Goal: Task Accomplishment & Management: Use online tool/utility

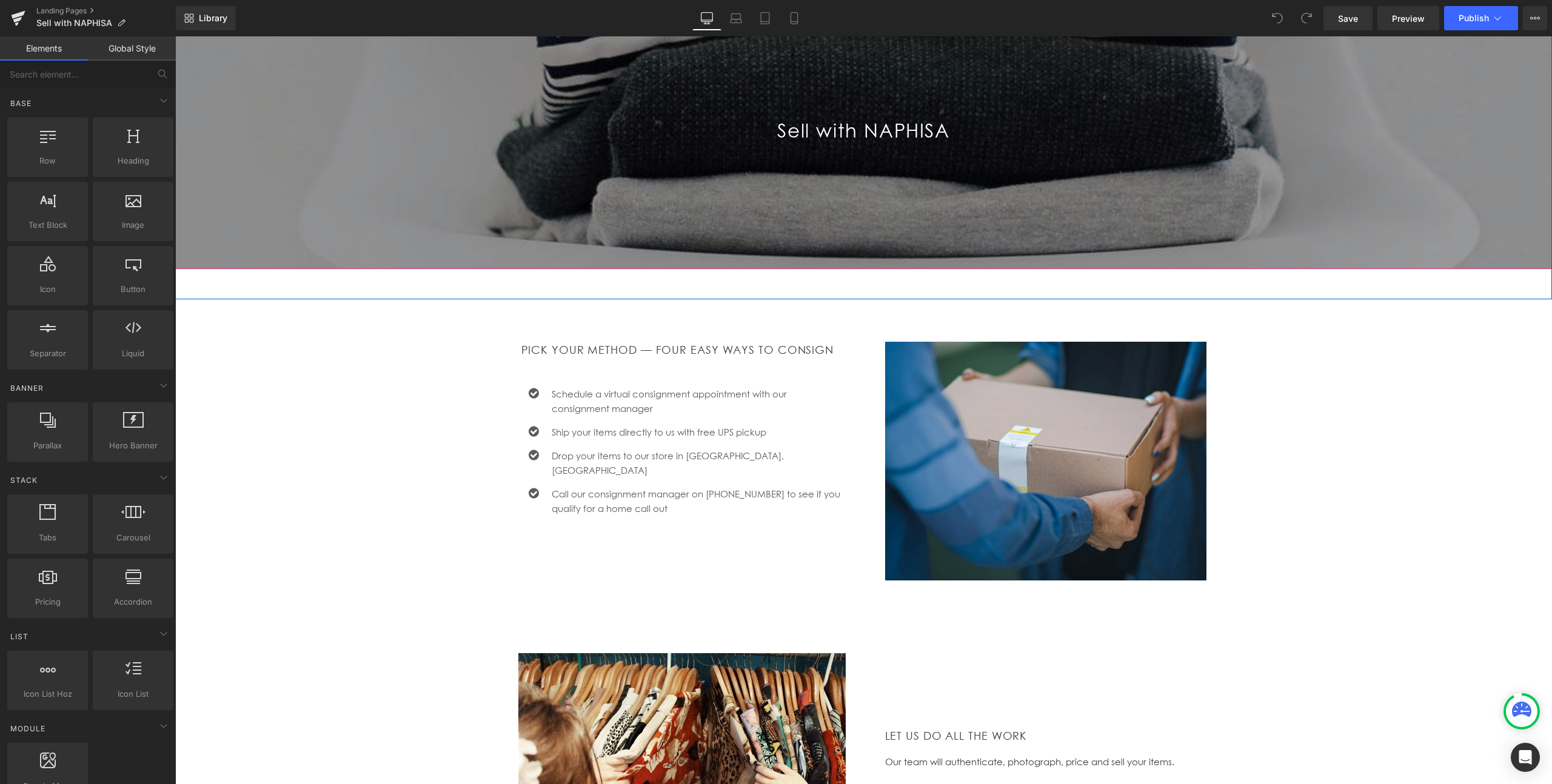
scroll to position [167, 0]
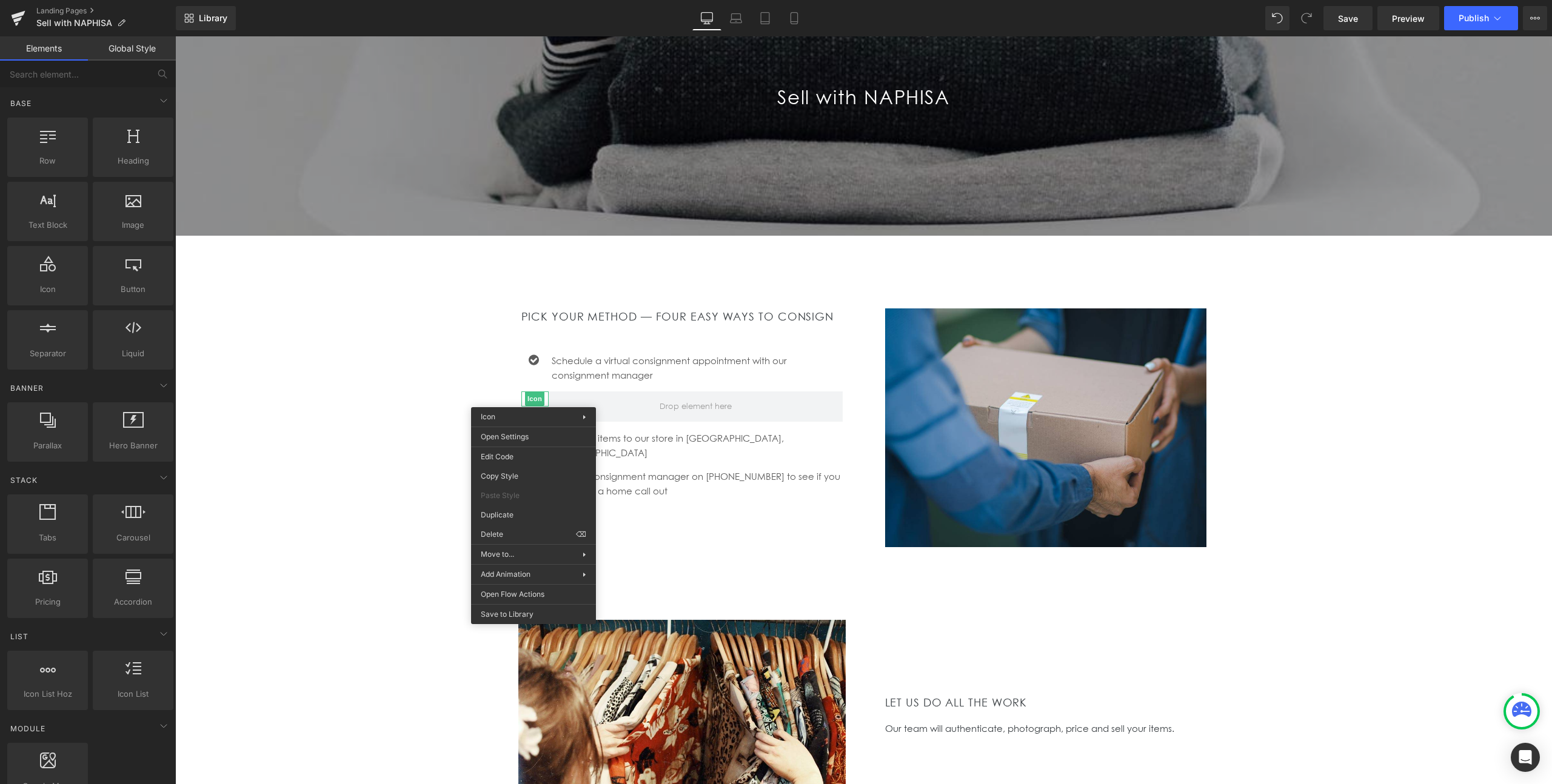
drag, startPoint x: 698, startPoint y: 573, endPoint x: 522, endPoint y: 536, distance: 179.8
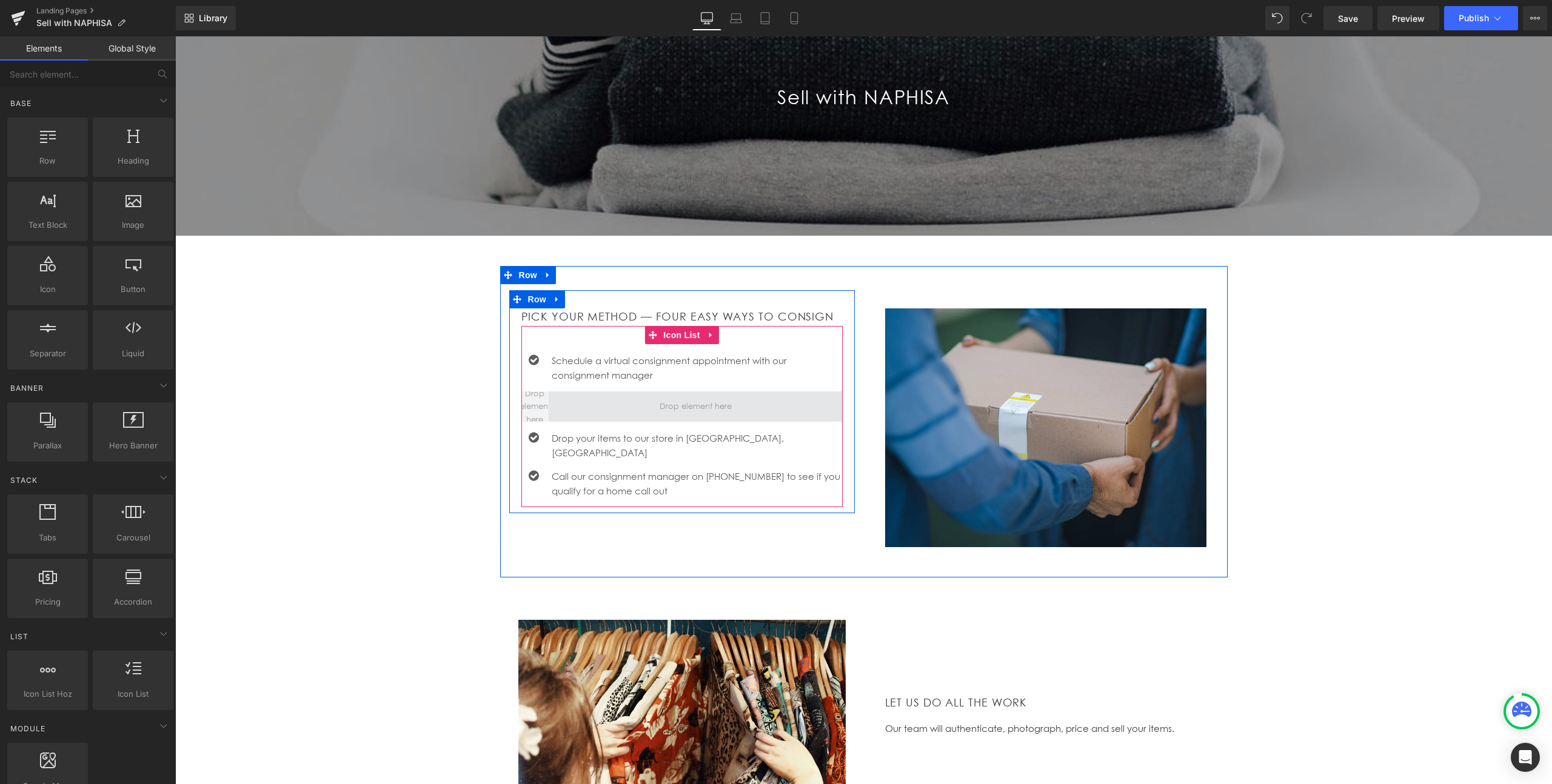
click at [618, 416] on span at bounding box center [696, 407] width 294 height 31
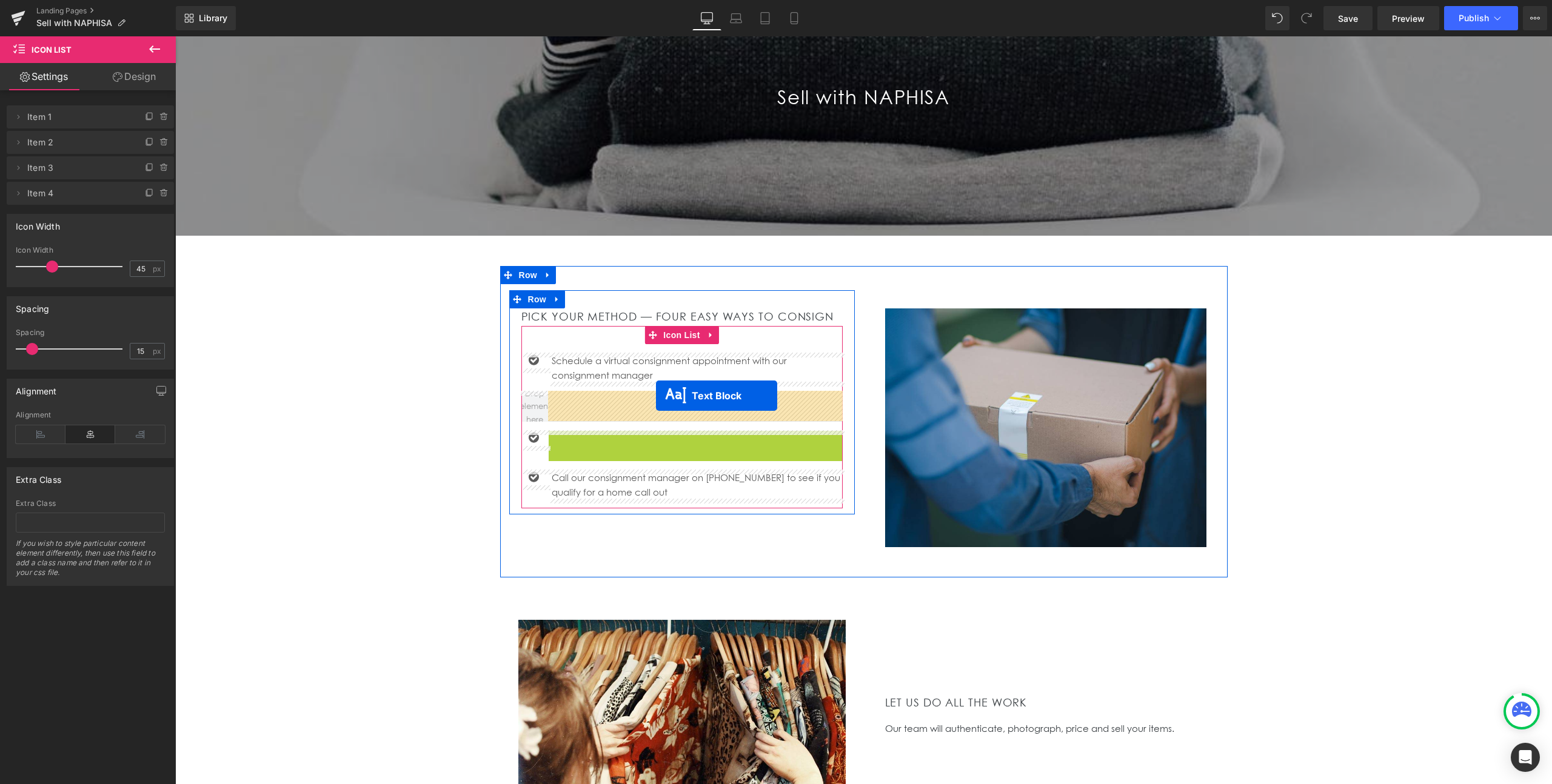
drag, startPoint x: 661, startPoint y: 437, endPoint x: 656, endPoint y: 396, distance: 41.3
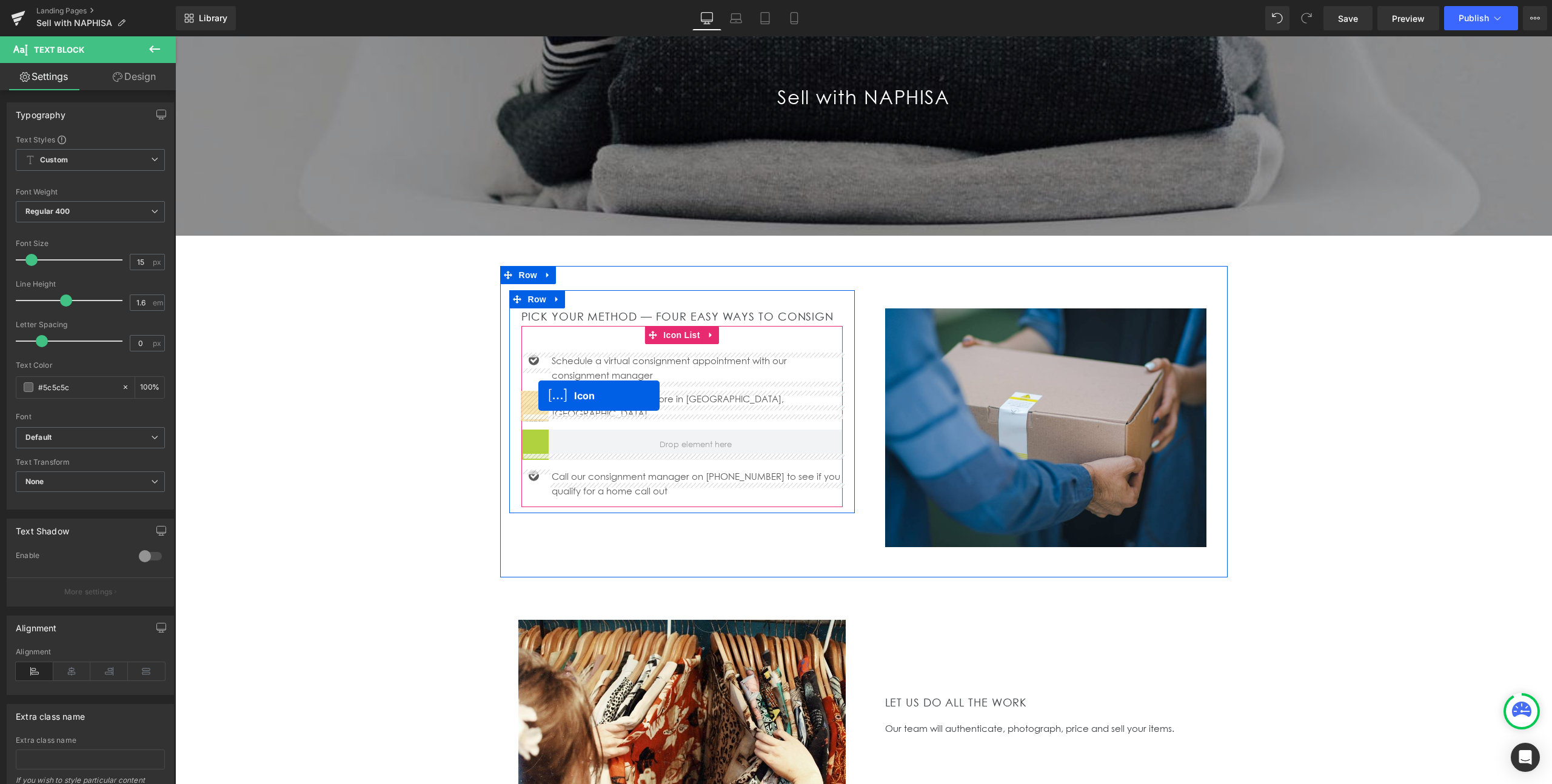
drag, startPoint x: 538, startPoint y: 423, endPoint x: 538, endPoint y: 396, distance: 27.0
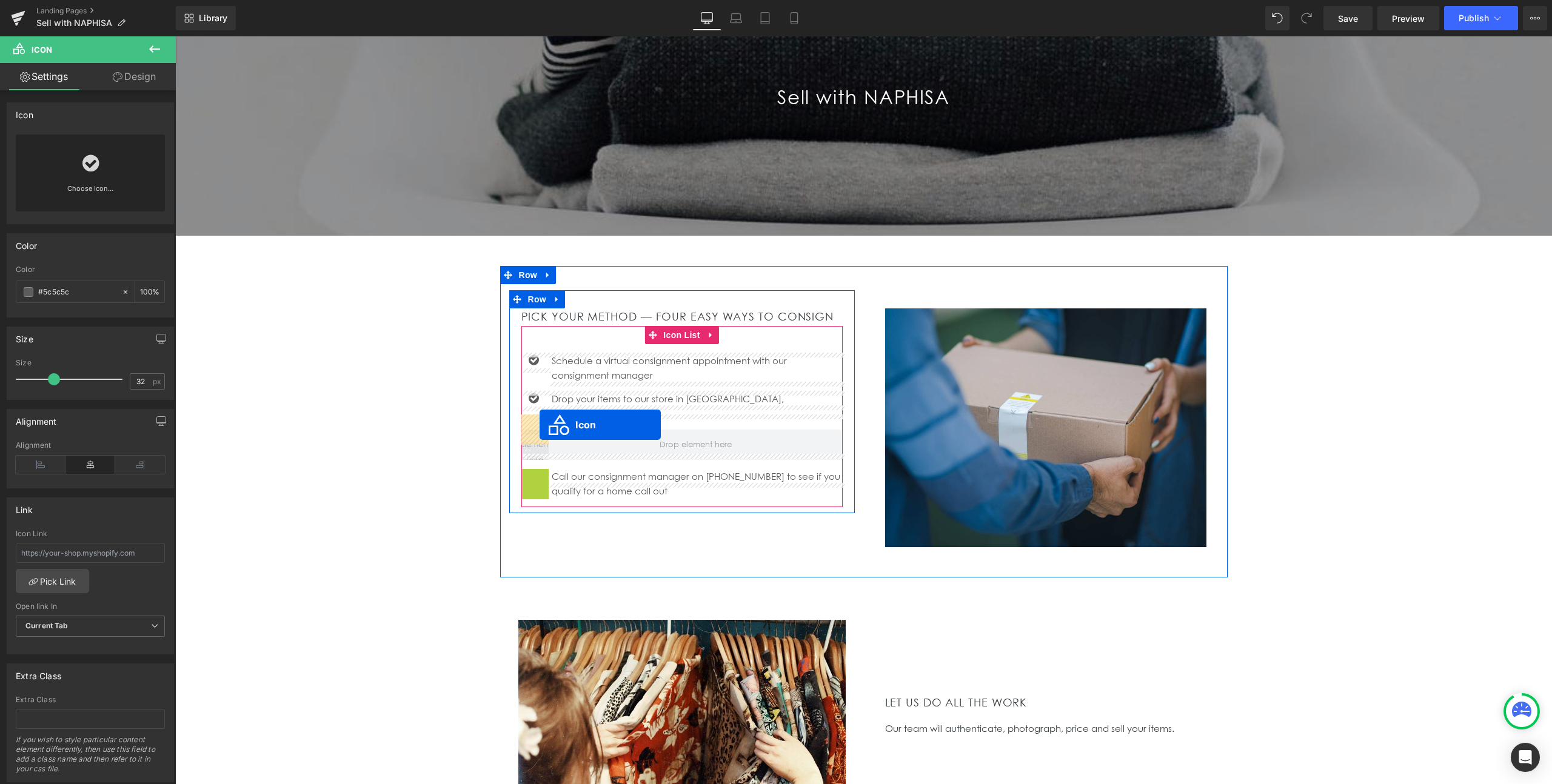
drag, startPoint x: 538, startPoint y: 460, endPoint x: 540, endPoint y: 425, distance: 35.1
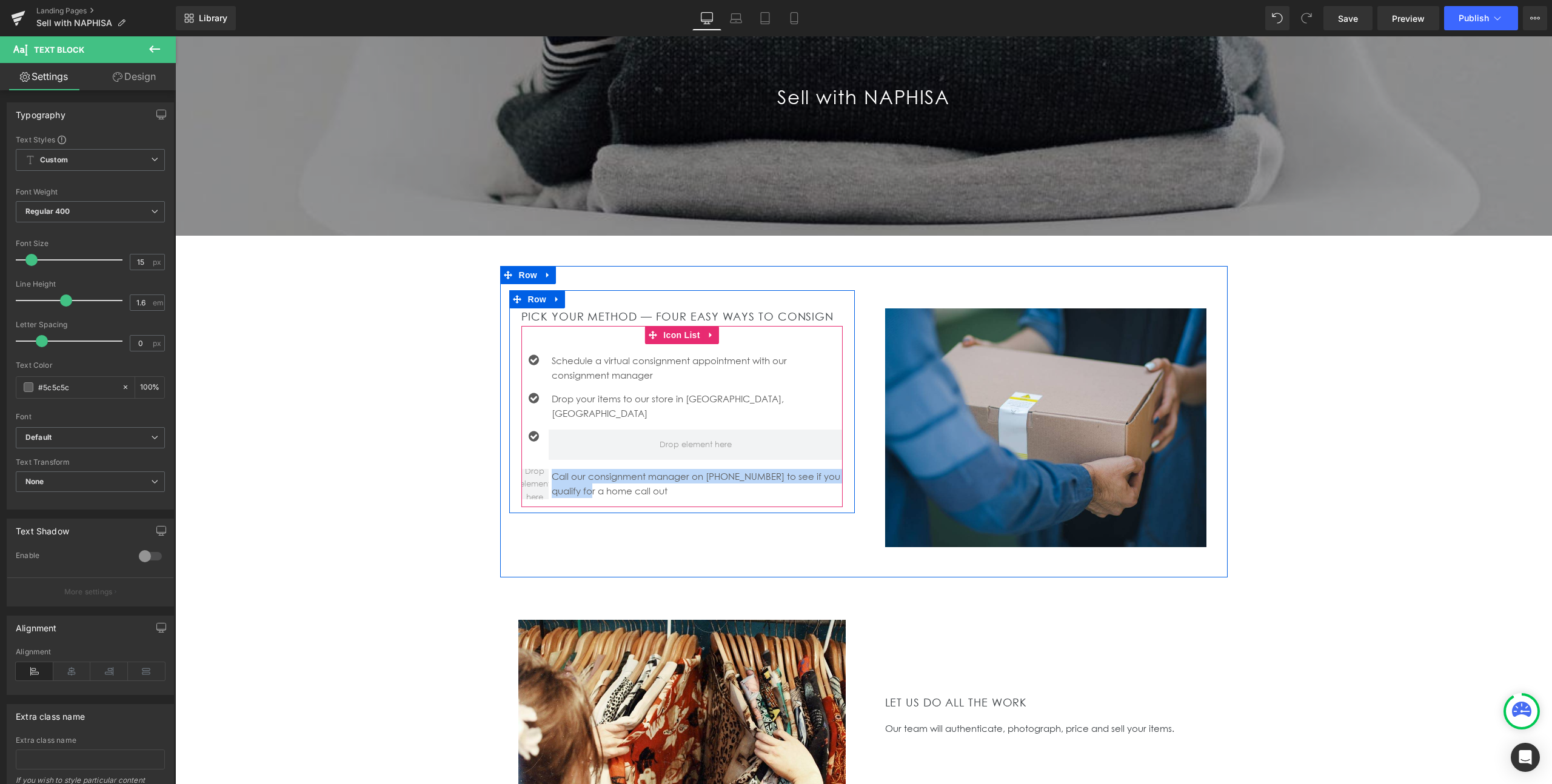
drag, startPoint x: 587, startPoint y: 460, endPoint x: 647, endPoint y: 467, distance: 60.4
click at [590, 434] on ul "Icon Schedule a virtual consignment appointment with our consignment manager Te…" at bounding box center [682, 430] width 322 height 154
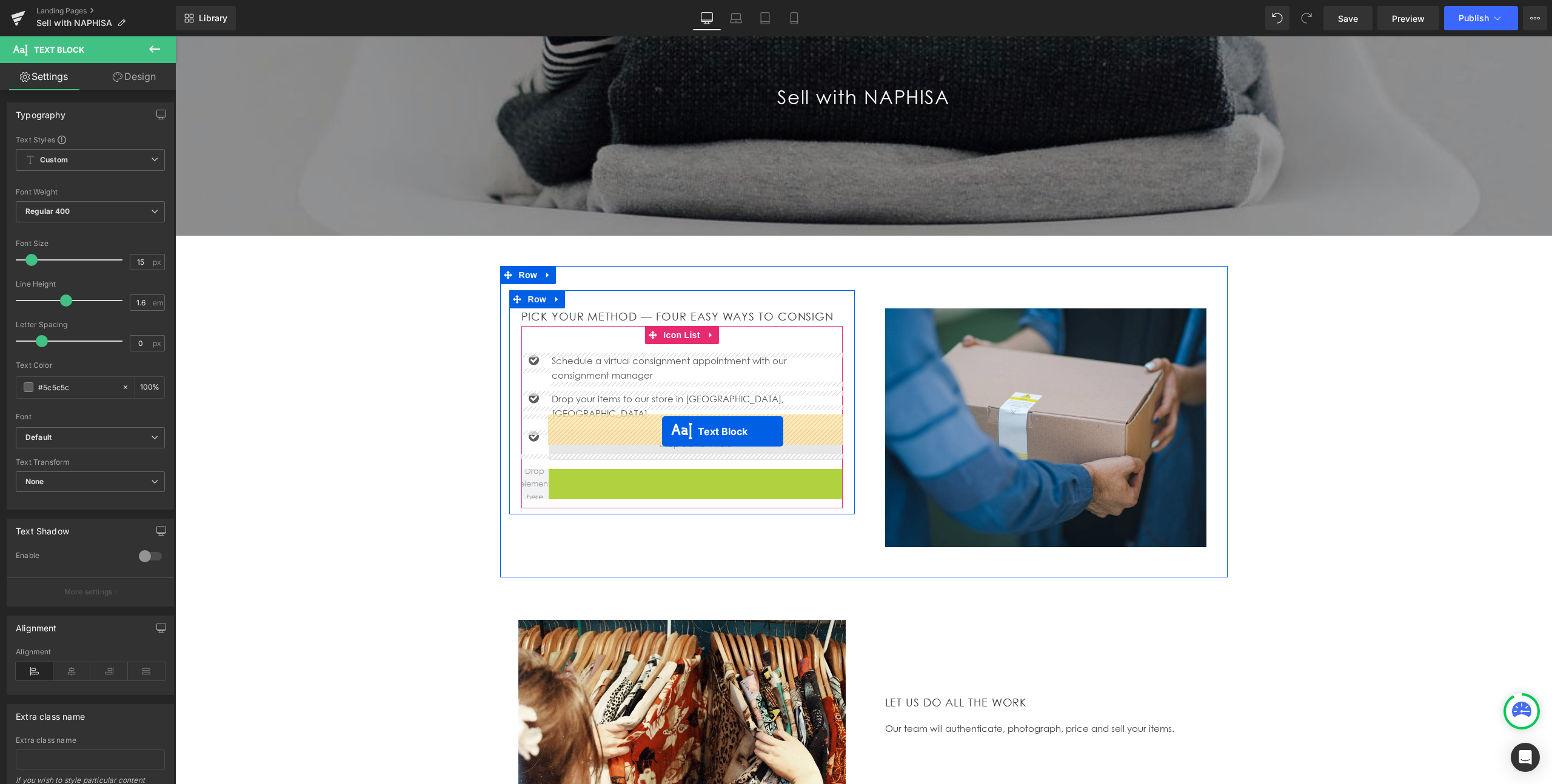
drag, startPoint x: 662, startPoint y: 469, endPoint x: 662, endPoint y: 431, distance: 38.0
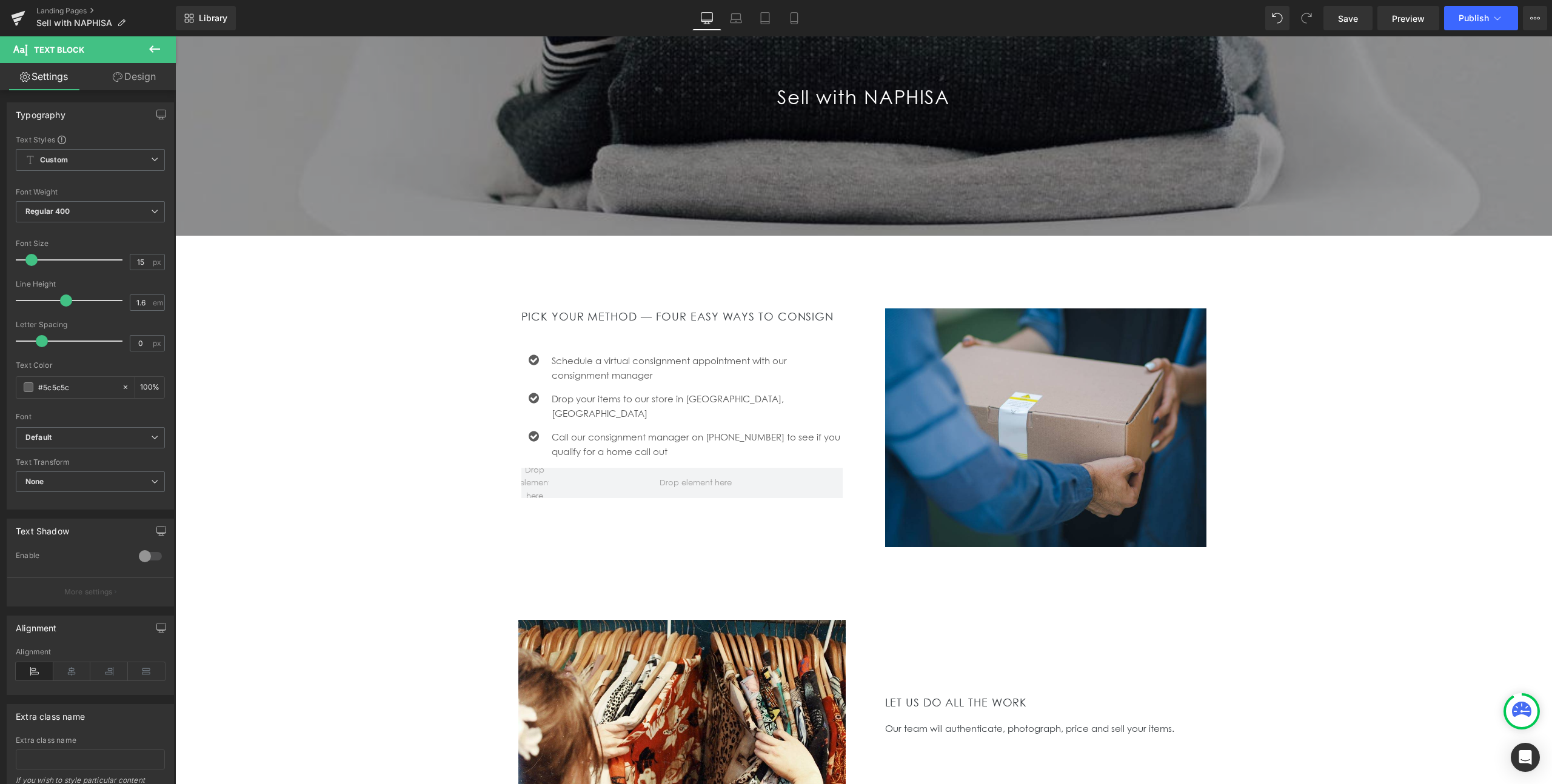
scroll to position [166, 0]
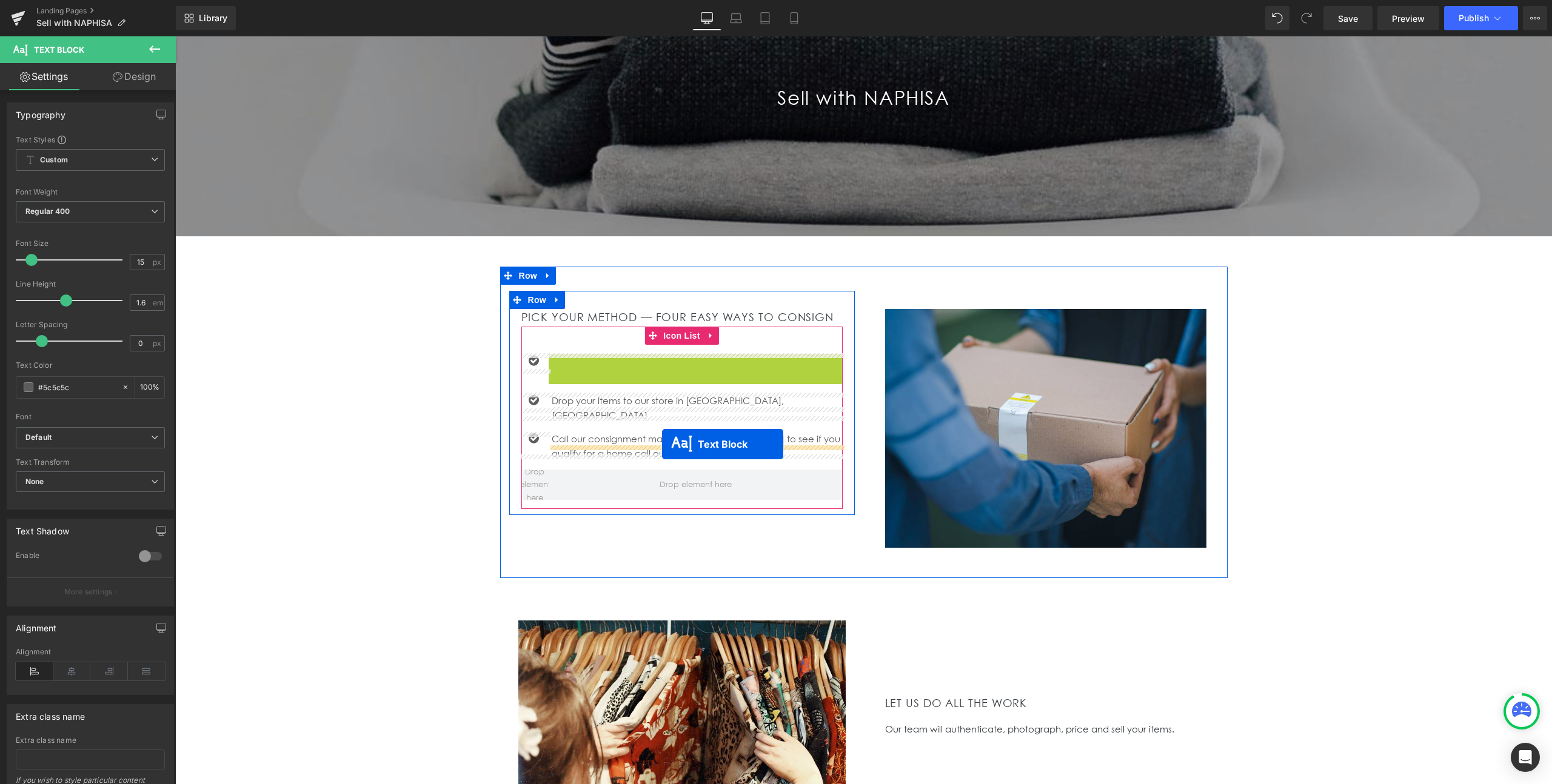
drag, startPoint x: 662, startPoint y: 368, endPoint x: 663, endPoint y: 444, distance: 76.0
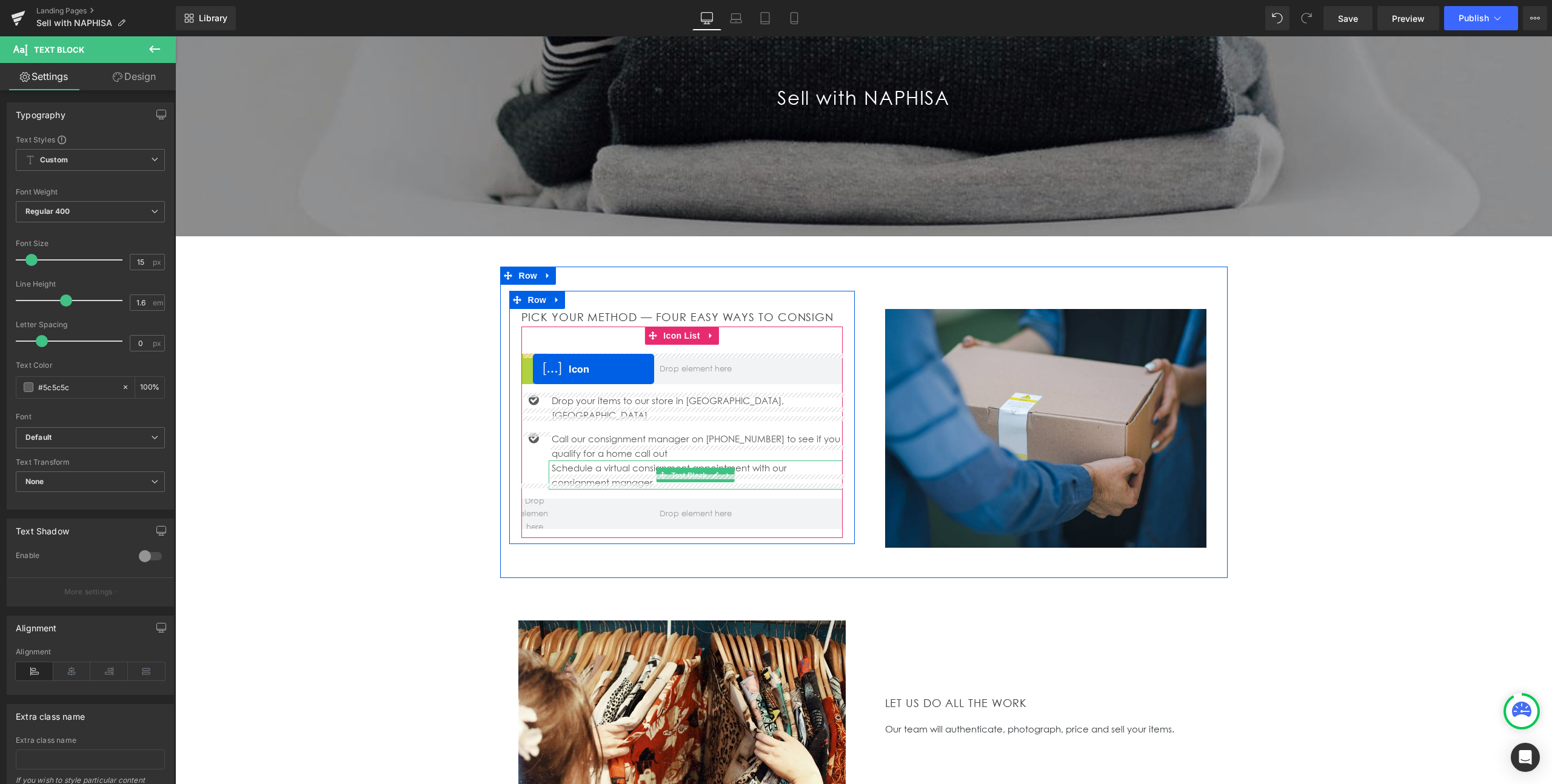
drag, startPoint x: 533, startPoint y: 358, endPoint x: 533, endPoint y: 364, distance: 6.0
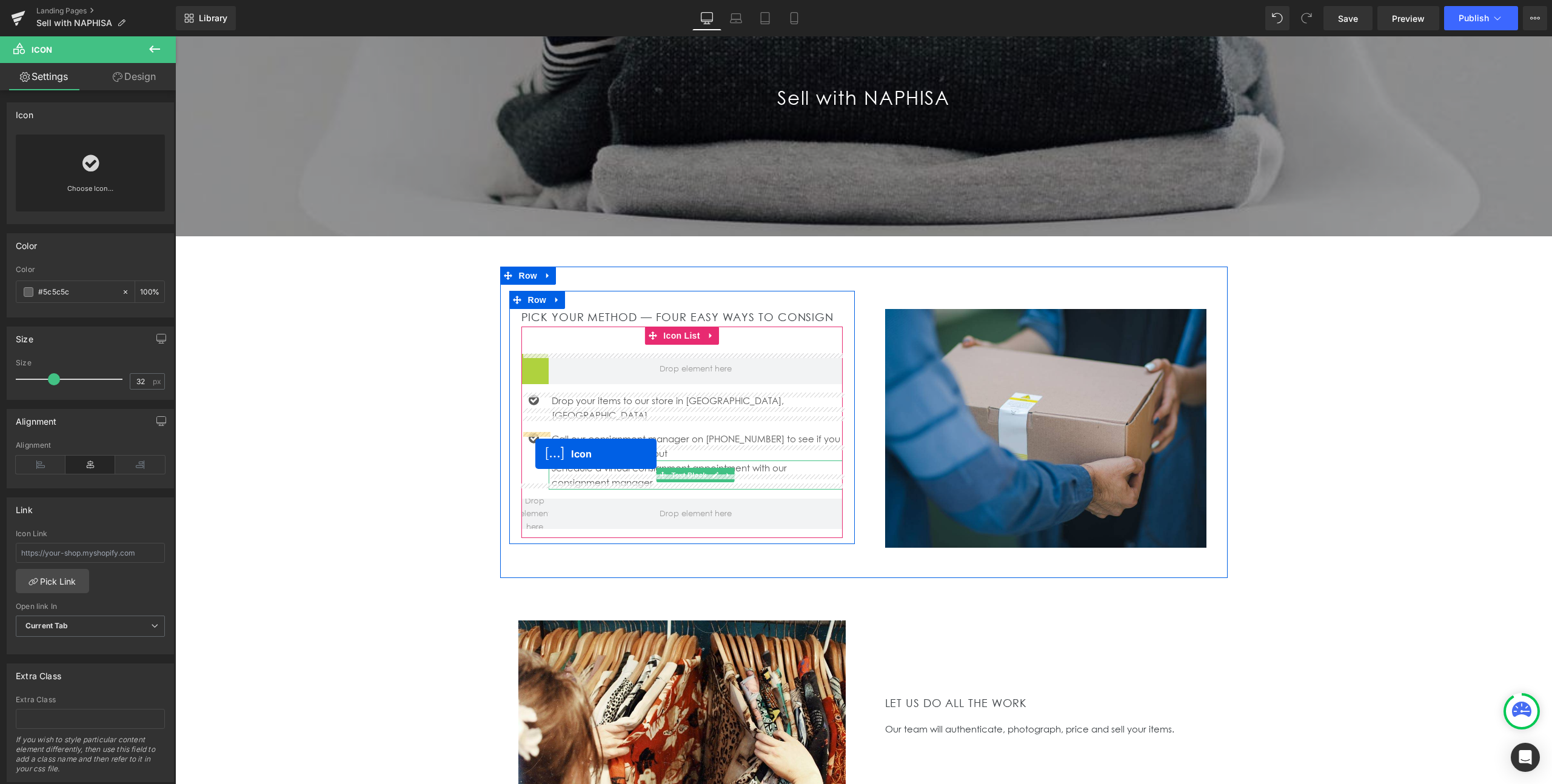
drag, startPoint x: 534, startPoint y: 361, endPoint x: 535, endPoint y: 453, distance: 92.0
drag, startPoint x: 533, startPoint y: 439, endPoint x: 560, endPoint y: 464, distance: 36.8
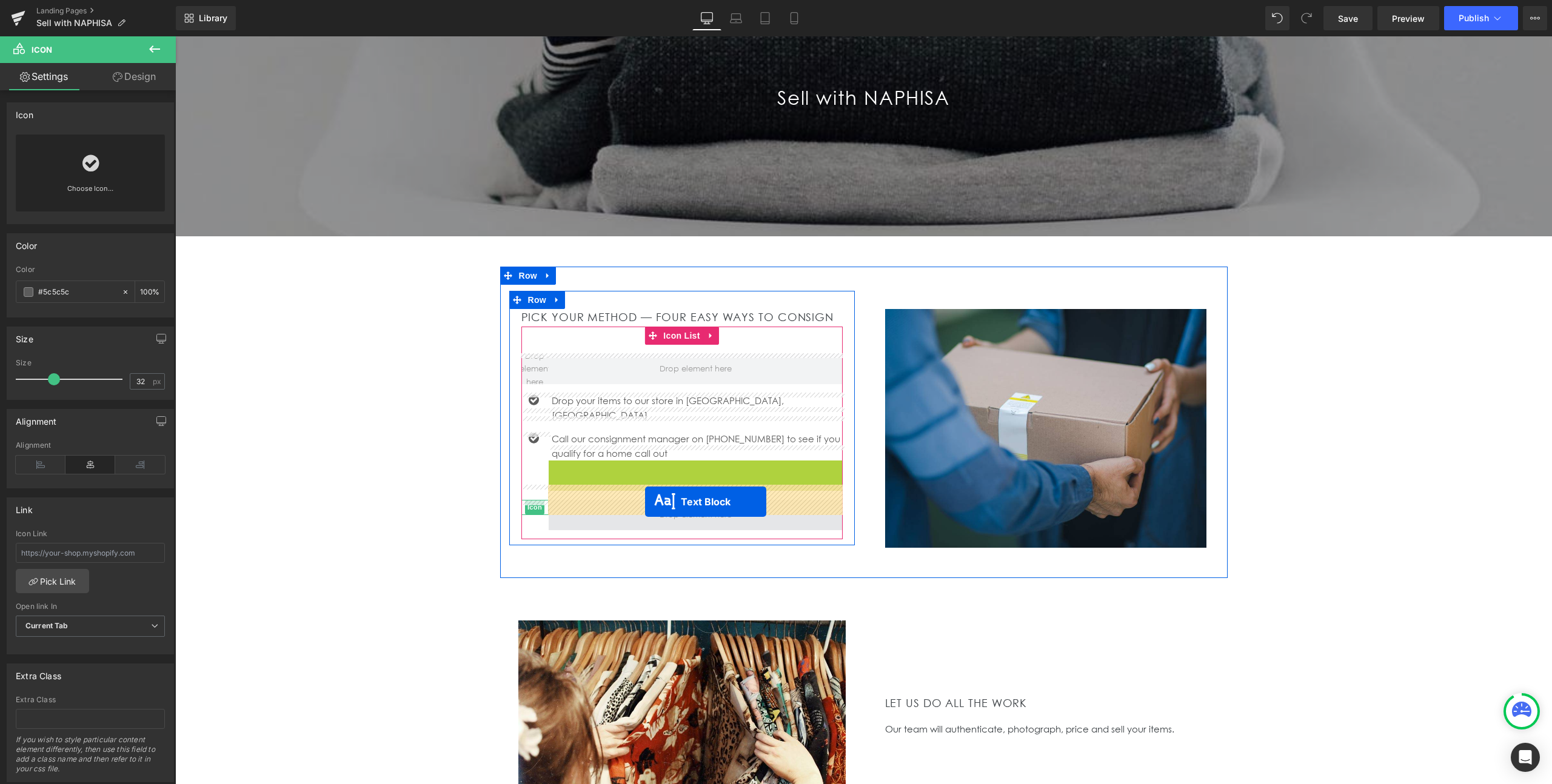
drag, startPoint x: 662, startPoint y: 460, endPoint x: 645, endPoint y: 502, distance: 45.3
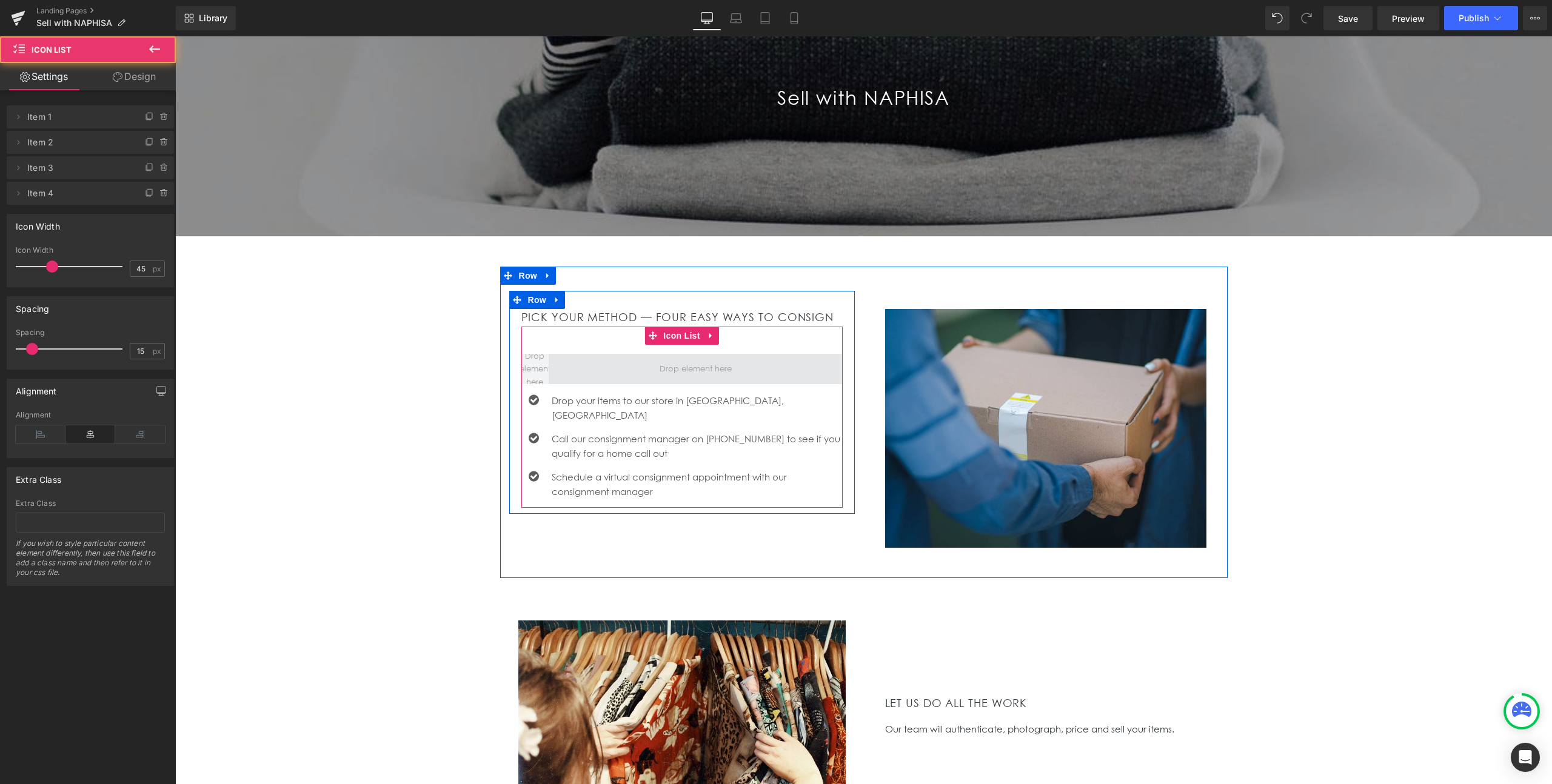
click at [568, 368] on span at bounding box center [696, 369] width 294 height 31
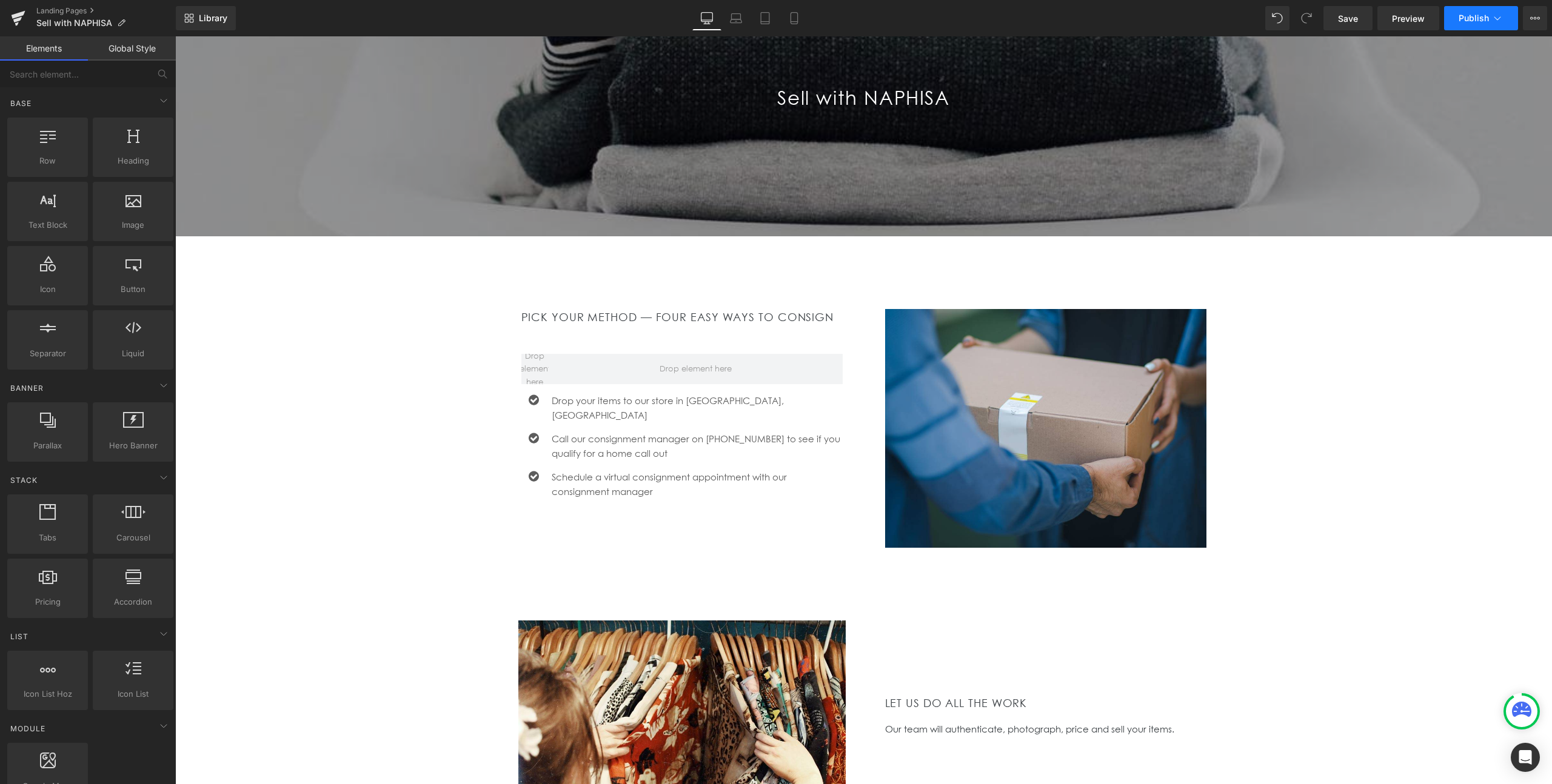
click at [1468, 20] on span "Publish" at bounding box center [1474, 18] width 31 height 10
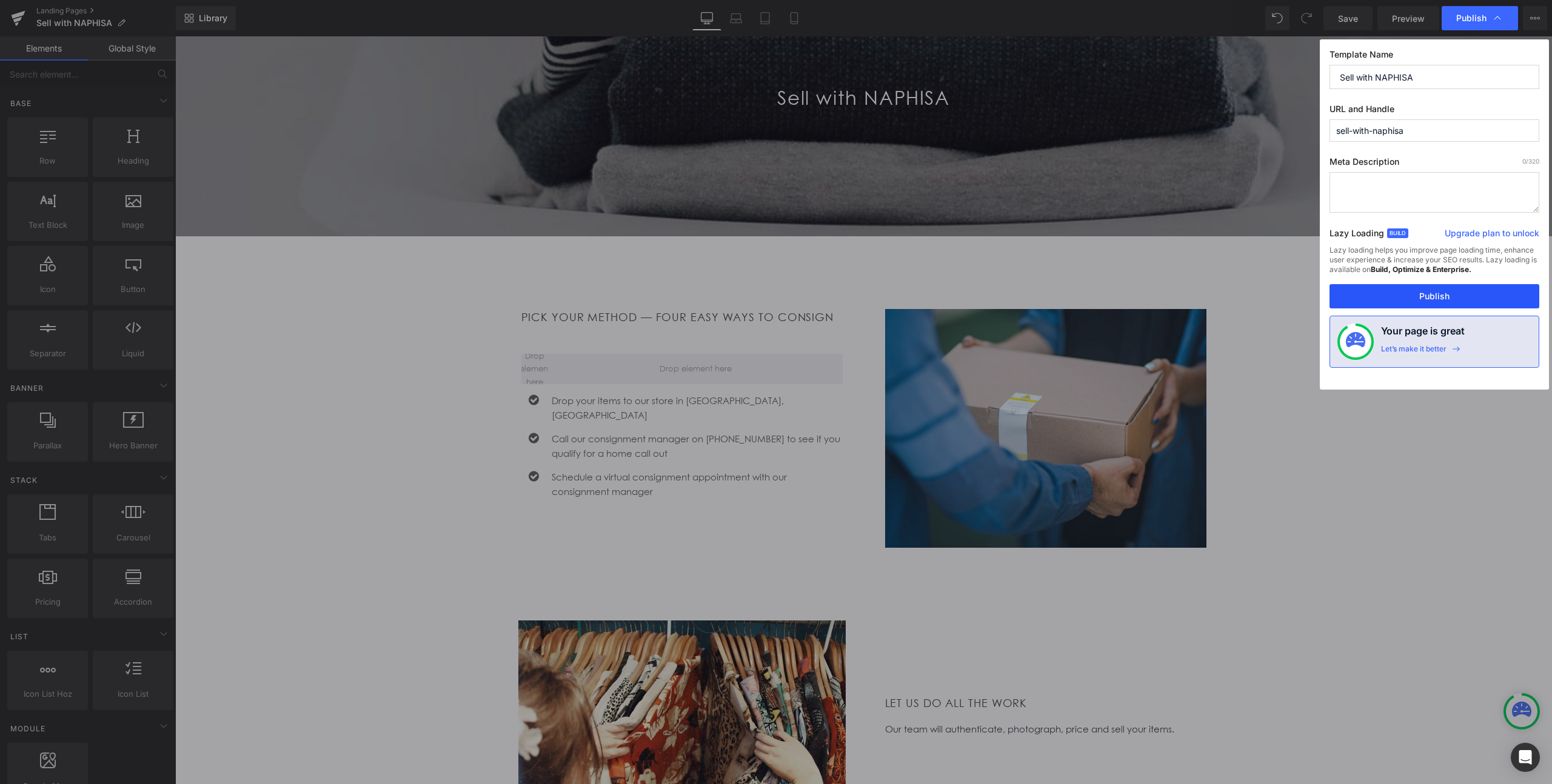
click at [1428, 297] on button "Publish" at bounding box center [1435, 297] width 210 height 24
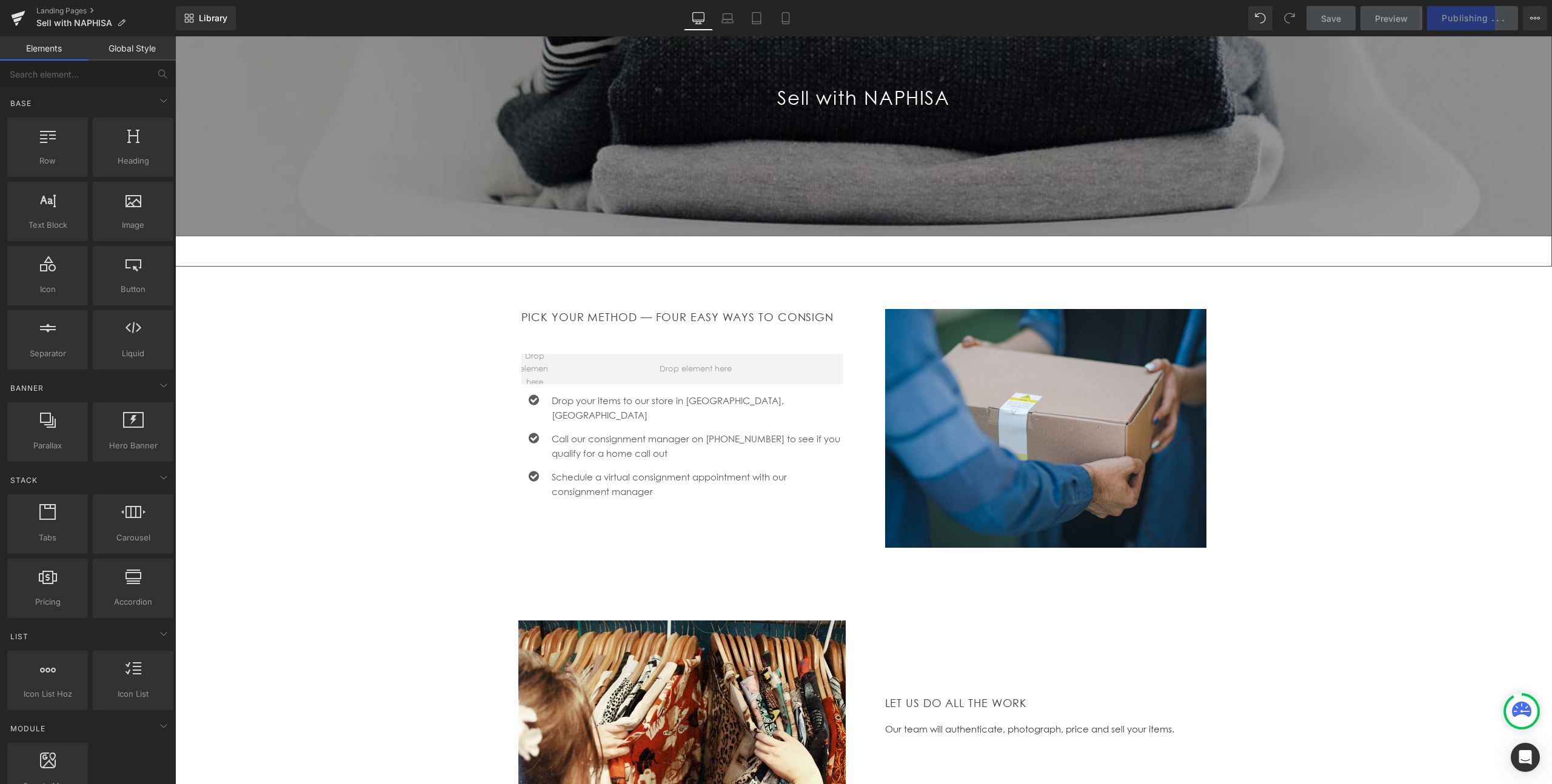
scroll to position [161, 0]
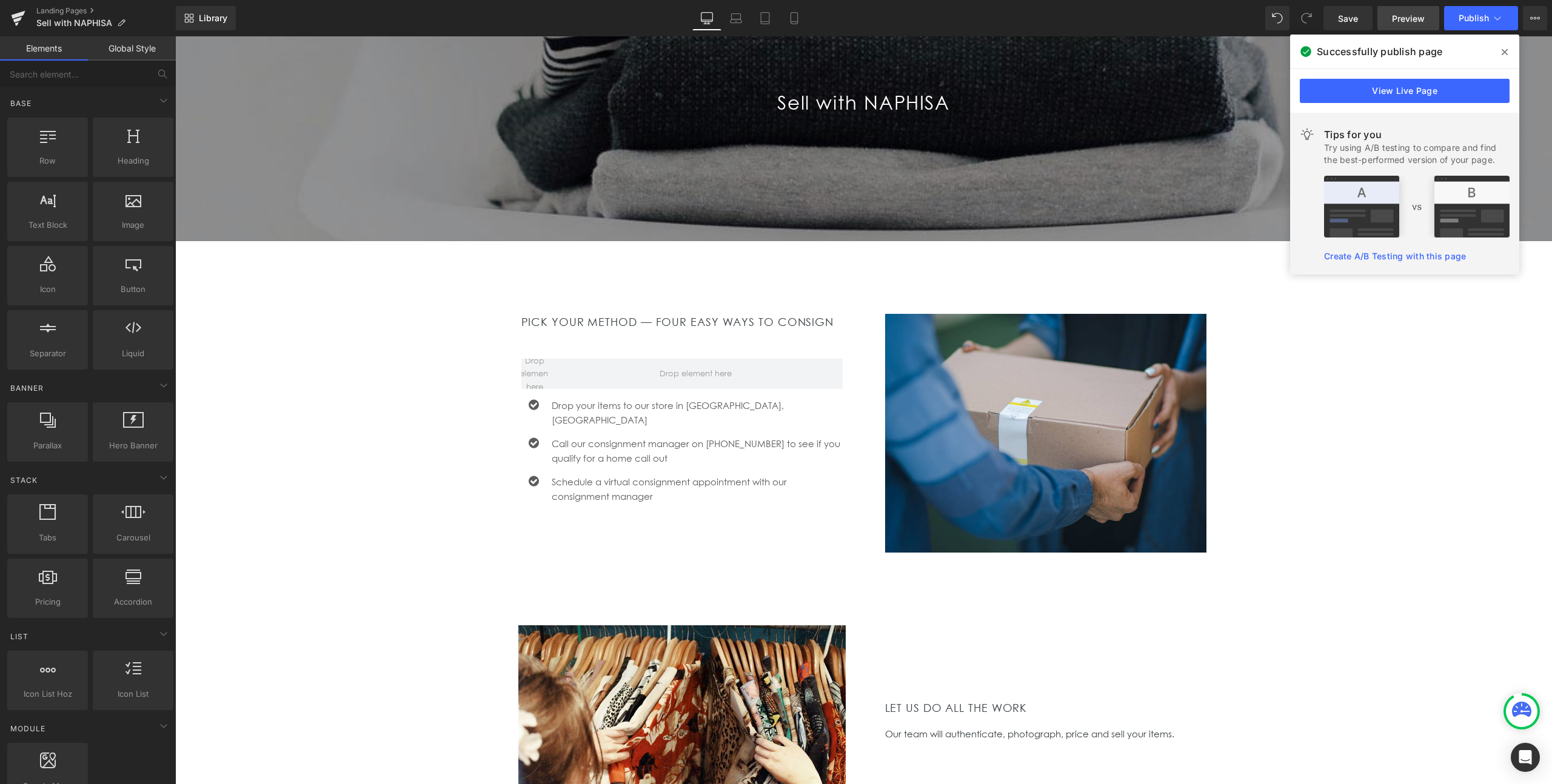
click at [1405, 24] on span "Preview" at bounding box center [1409, 18] width 33 height 13
